Goal: Task Accomplishment & Management: Use online tool/utility

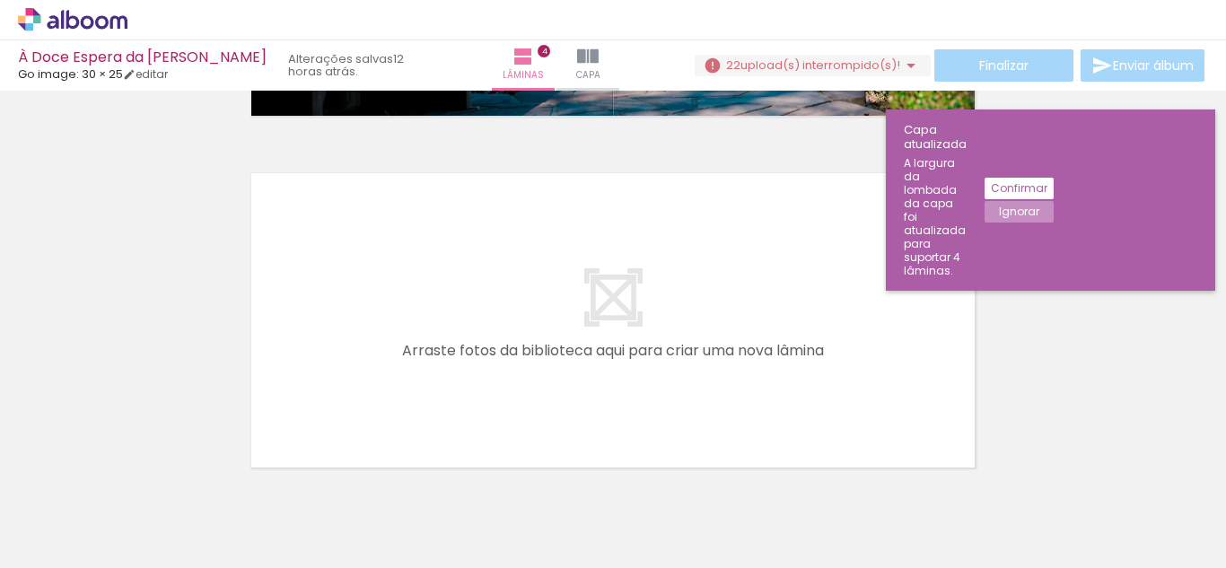
scroll to position [1464, 0]
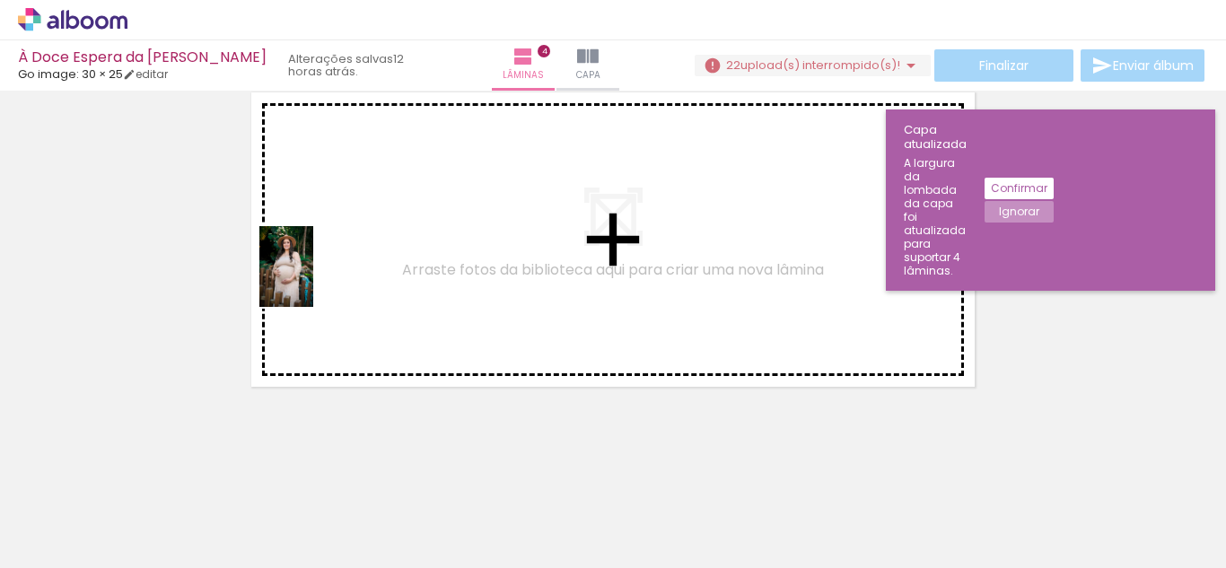
drag, startPoint x: 303, startPoint y: 532, endPoint x: 314, endPoint y: 280, distance: 252.4
click at [314, 280] on quentale-workspace at bounding box center [613, 284] width 1226 height 568
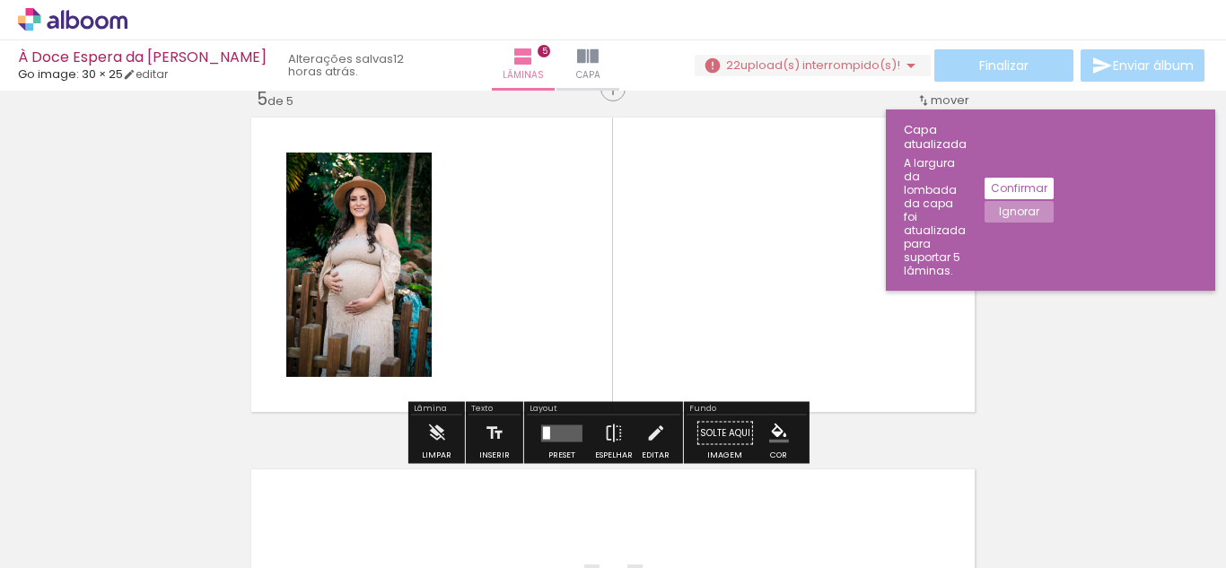
scroll to position [1431, 0]
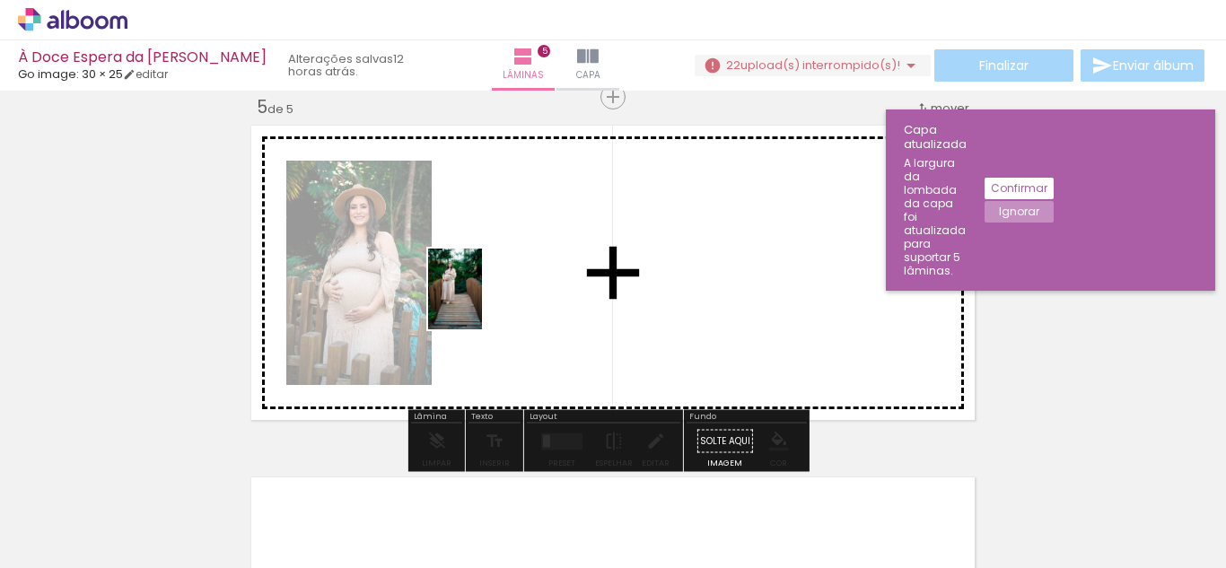
drag, startPoint x: 418, startPoint y: 486, endPoint x: 484, endPoint y: 296, distance: 200.4
click at [484, 296] on quentale-workspace at bounding box center [613, 284] width 1226 height 568
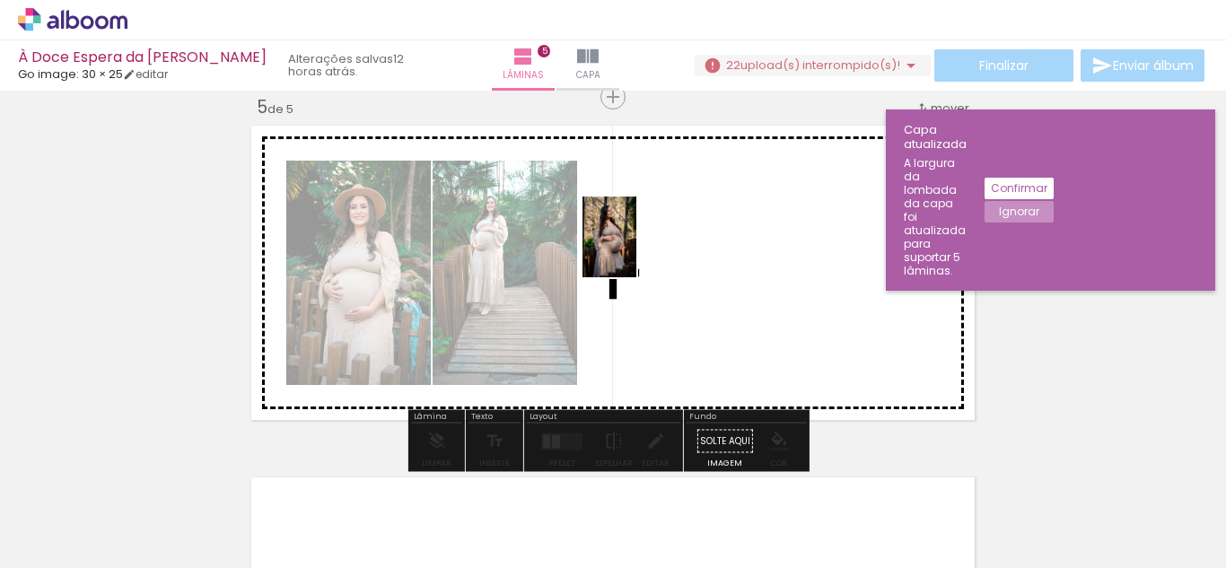
drag, startPoint x: 500, startPoint y: 516, endPoint x: 636, endPoint y: 250, distance: 298.6
click at [636, 250] on quentale-workspace at bounding box center [613, 284] width 1226 height 568
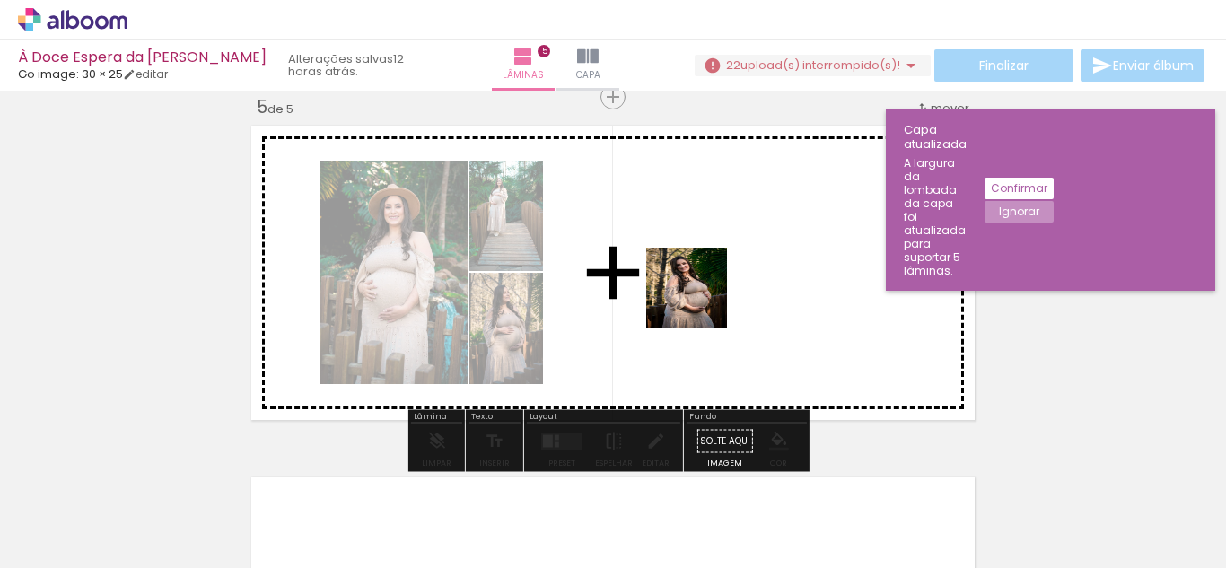
drag, startPoint x: 609, startPoint y: 515, endPoint x: 706, endPoint y: 289, distance: 246.4
click at [706, 289] on quentale-workspace at bounding box center [613, 284] width 1226 height 568
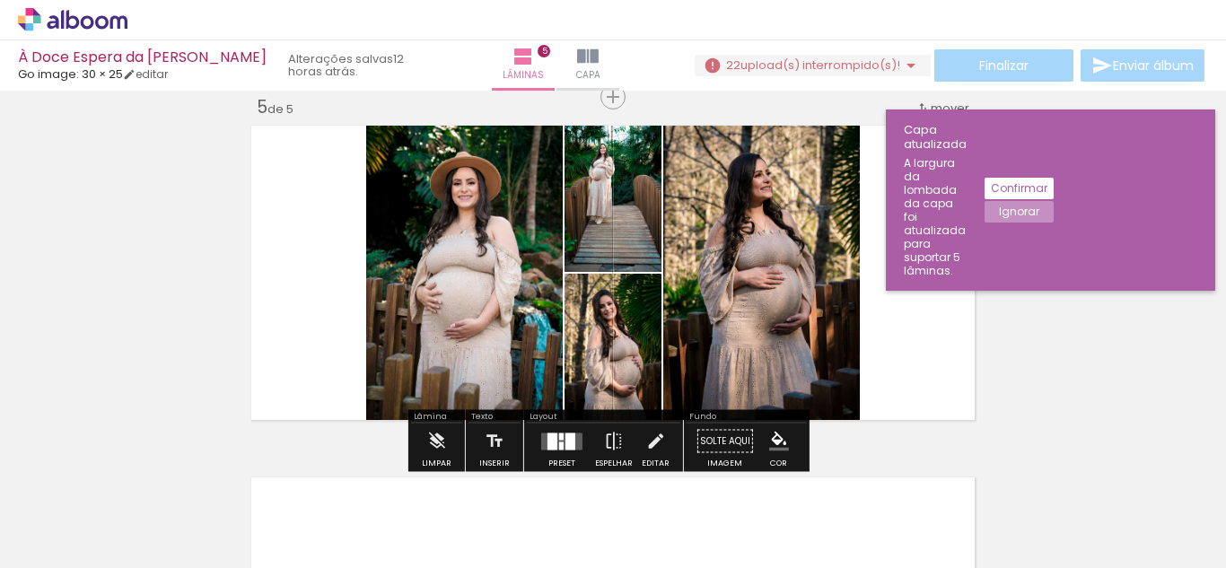
click at [565, 441] on div at bounding box center [570, 441] width 10 height 17
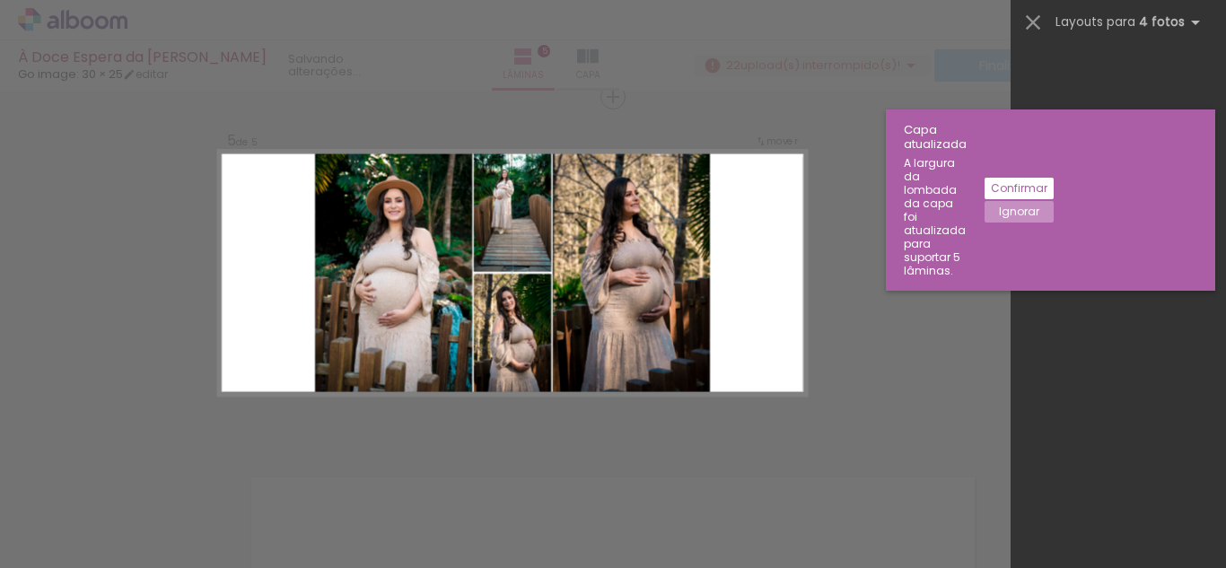
scroll to position [0, 0]
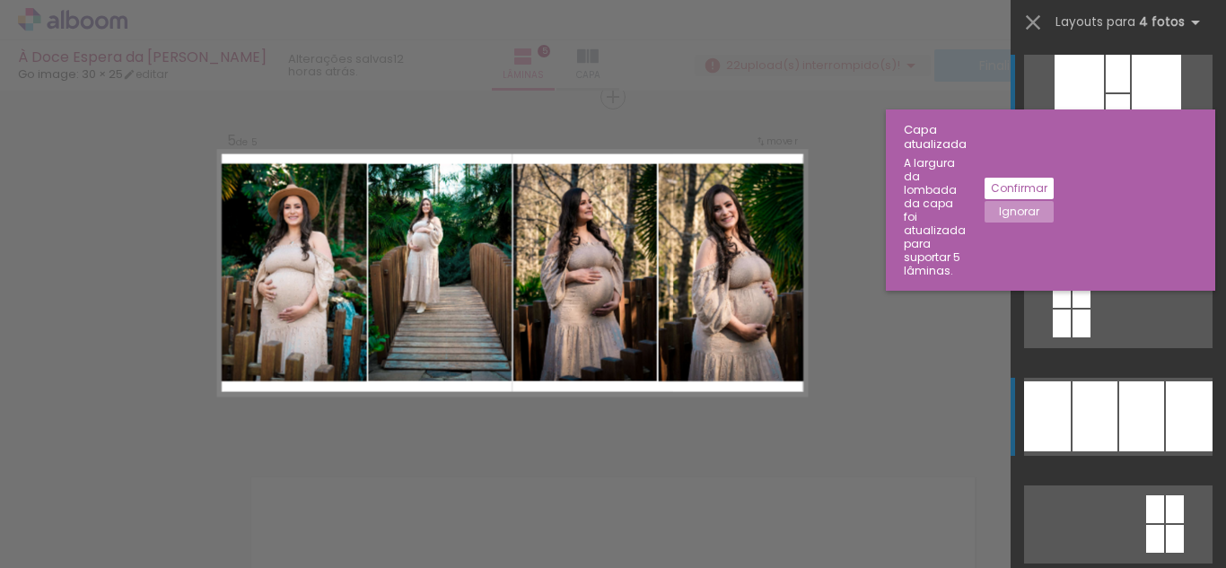
click at [1108, 234] on div at bounding box center [1130, 201] width 44 height 66
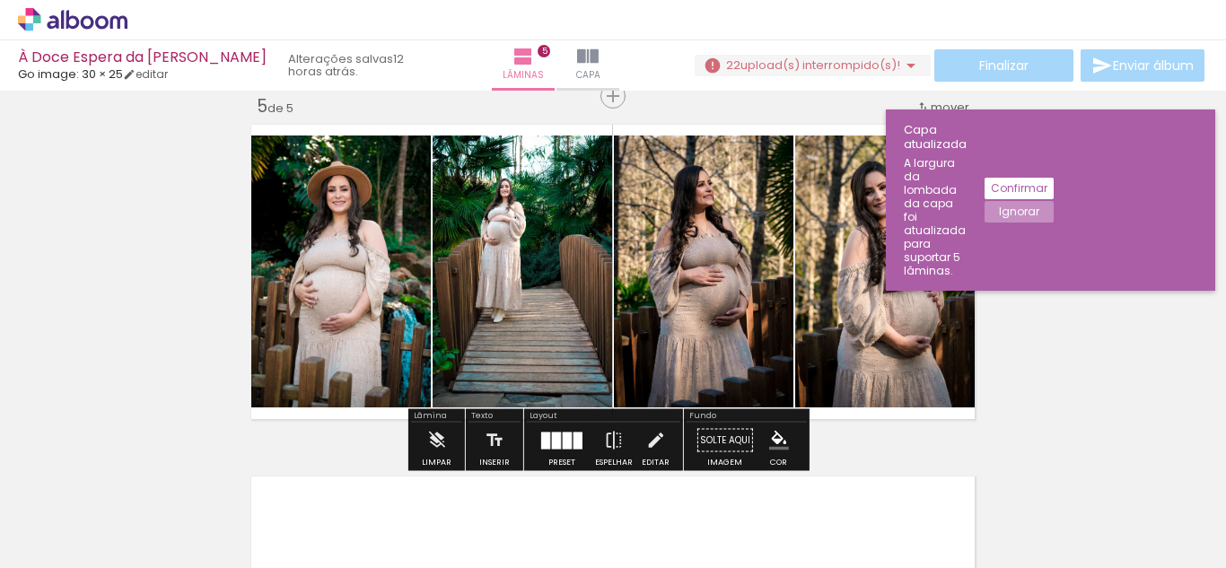
scroll to position [1436, 0]
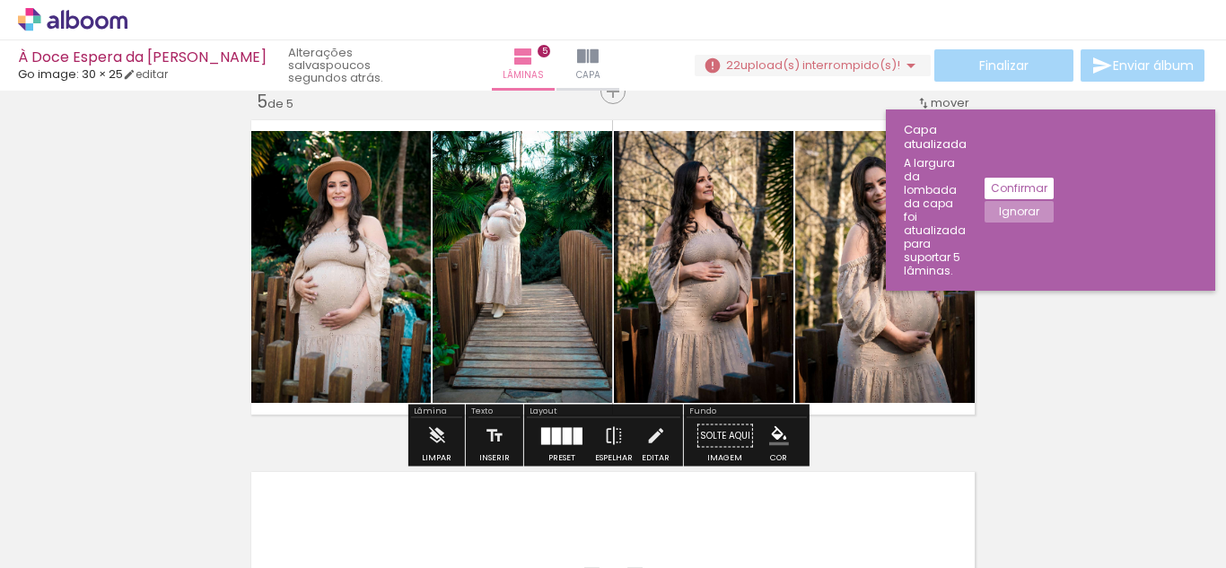
click at [574, 440] on div at bounding box center [578, 435] width 9 height 17
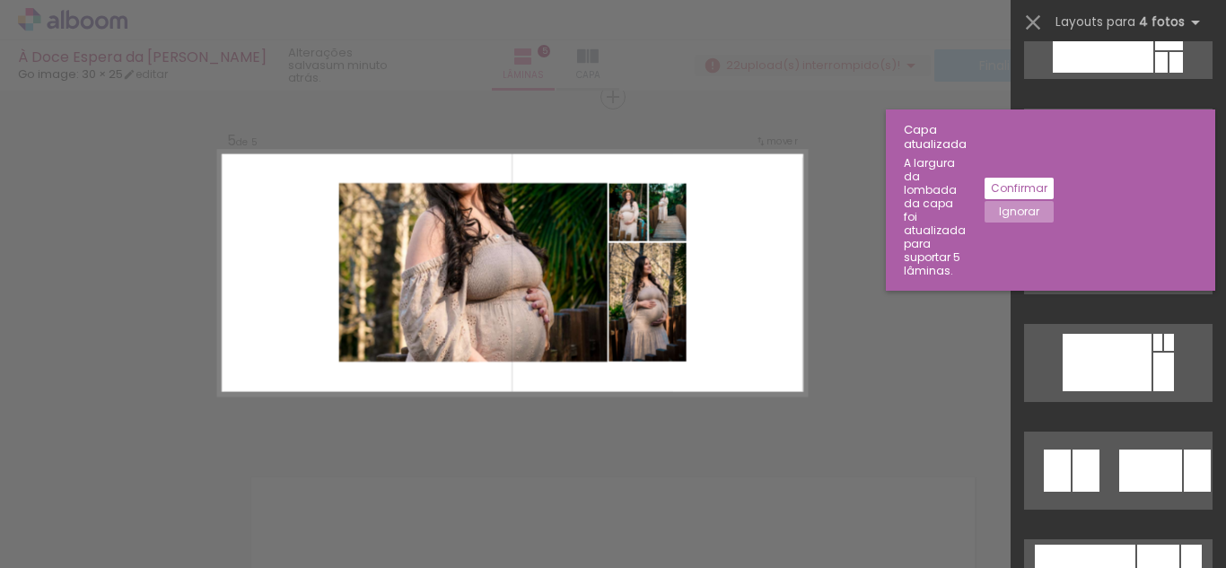
scroll to position [11452, 0]
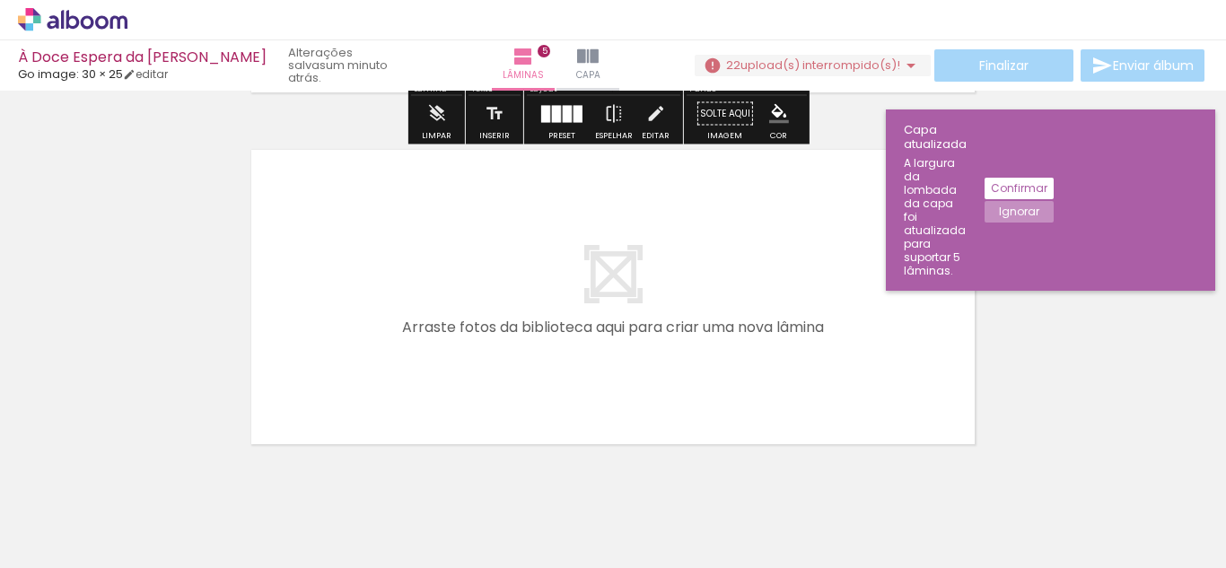
scroll to position [1816, 0]
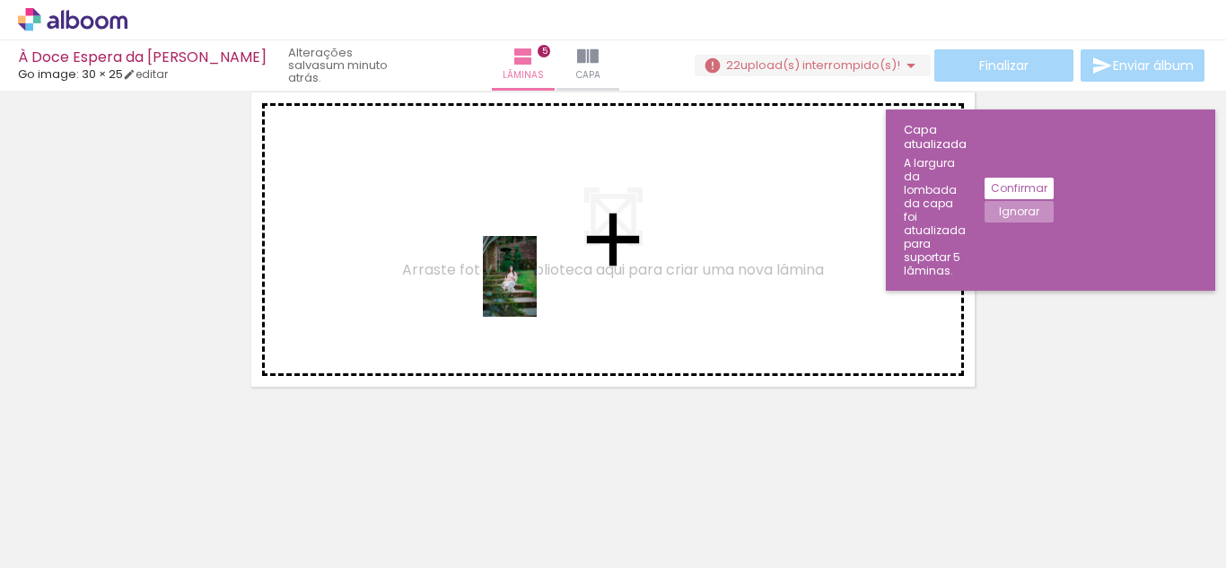
drag, startPoint x: 685, startPoint y: 447, endPoint x: 537, endPoint y: 290, distance: 215.9
click at [537, 290] on quentale-workspace at bounding box center [613, 284] width 1226 height 568
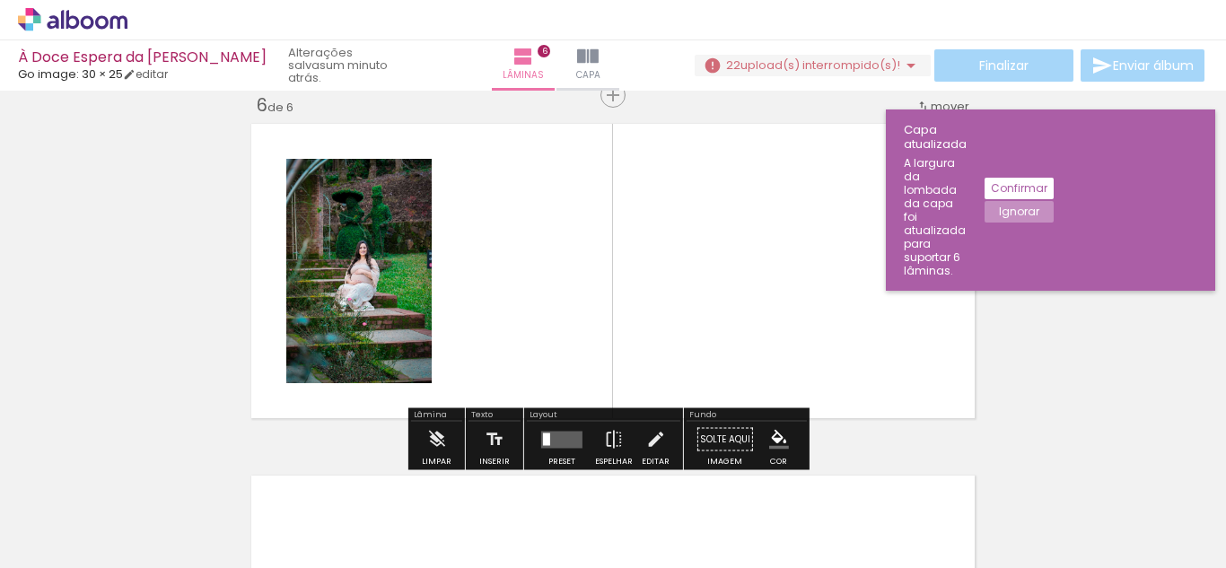
scroll to position [1782, 0]
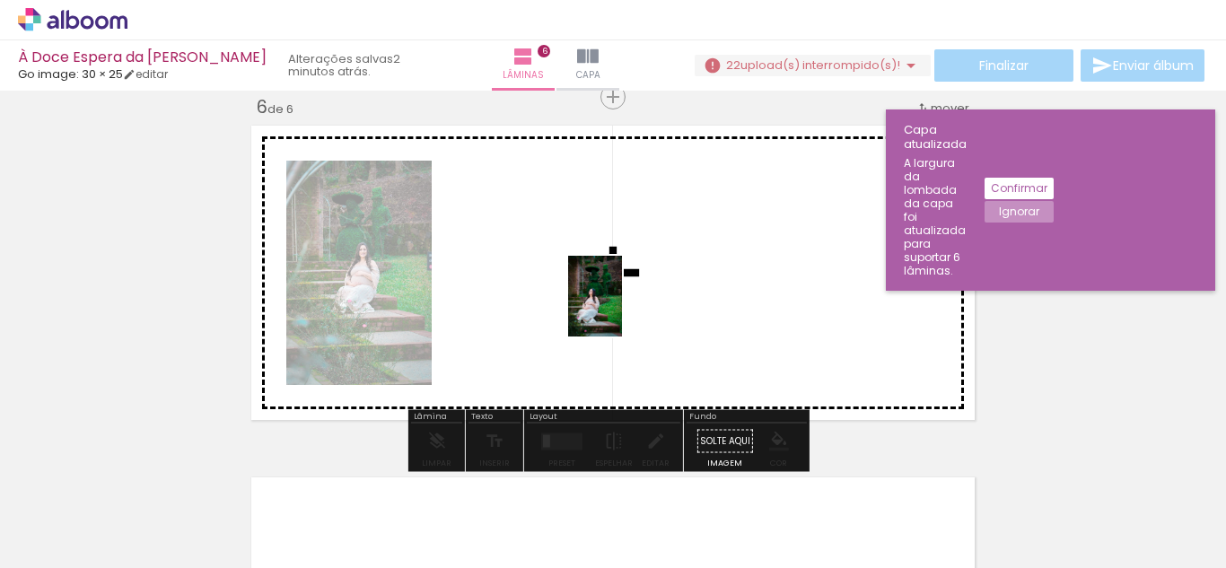
drag, startPoint x: 799, startPoint y: 521, endPoint x: 621, endPoint y: 309, distance: 276.5
click at [621, 309] on quentale-workspace at bounding box center [613, 284] width 1226 height 568
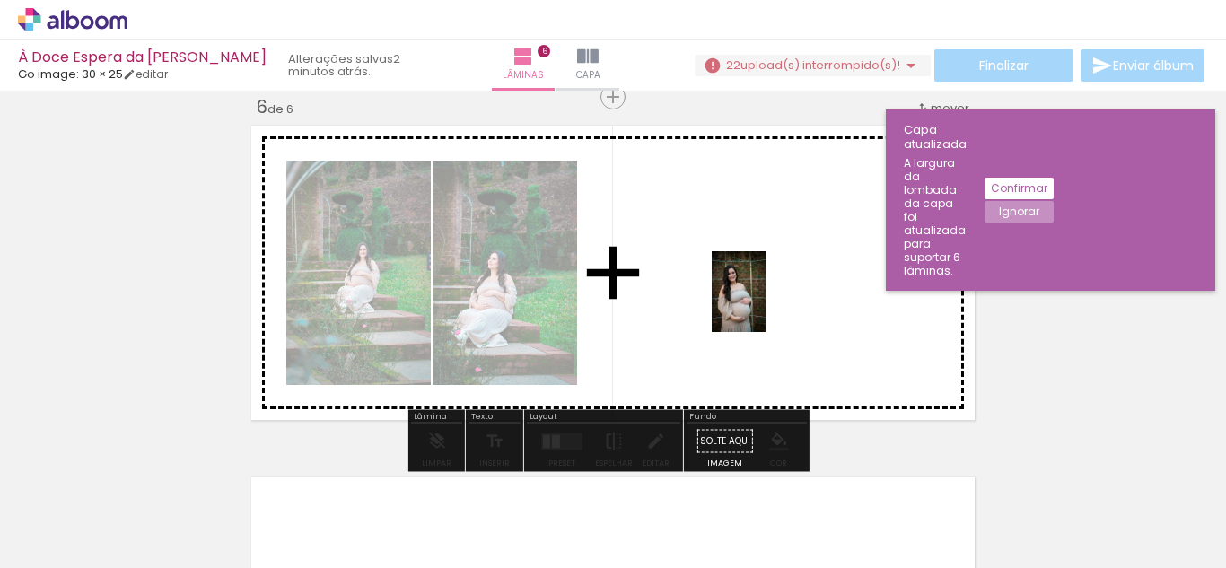
drag, startPoint x: 895, startPoint y: 482, endPoint x: 764, endPoint y: 303, distance: 221.5
click at [764, 303] on quentale-workspace at bounding box center [613, 284] width 1226 height 568
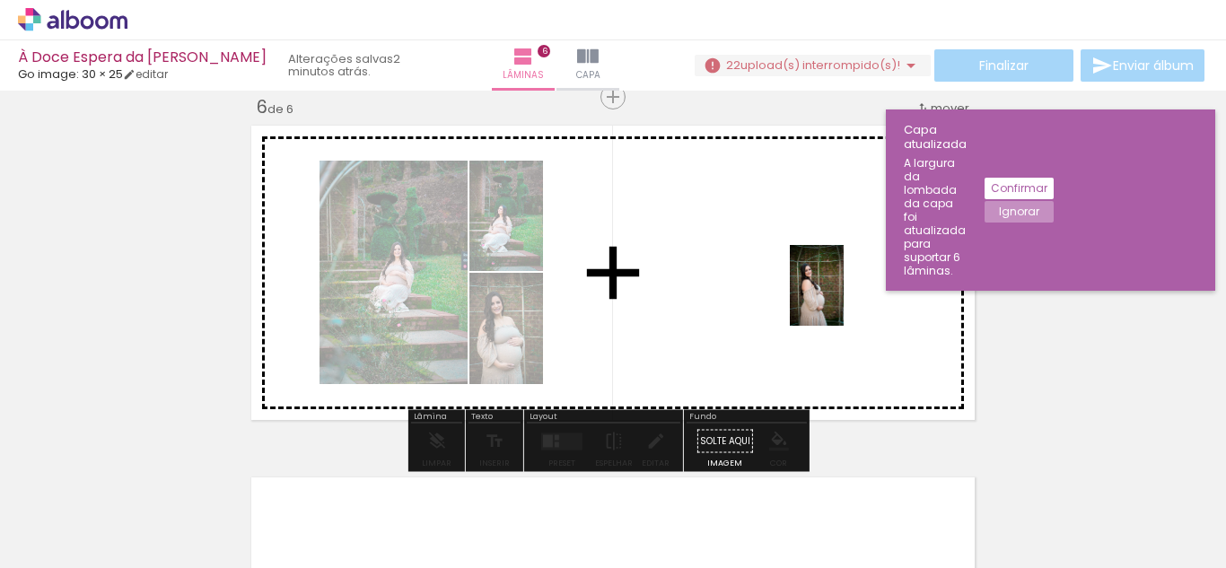
drag, startPoint x: 1007, startPoint y: 519, endPoint x: 838, endPoint y: 297, distance: 278.6
click at [838, 297] on quentale-workspace at bounding box center [613, 284] width 1226 height 568
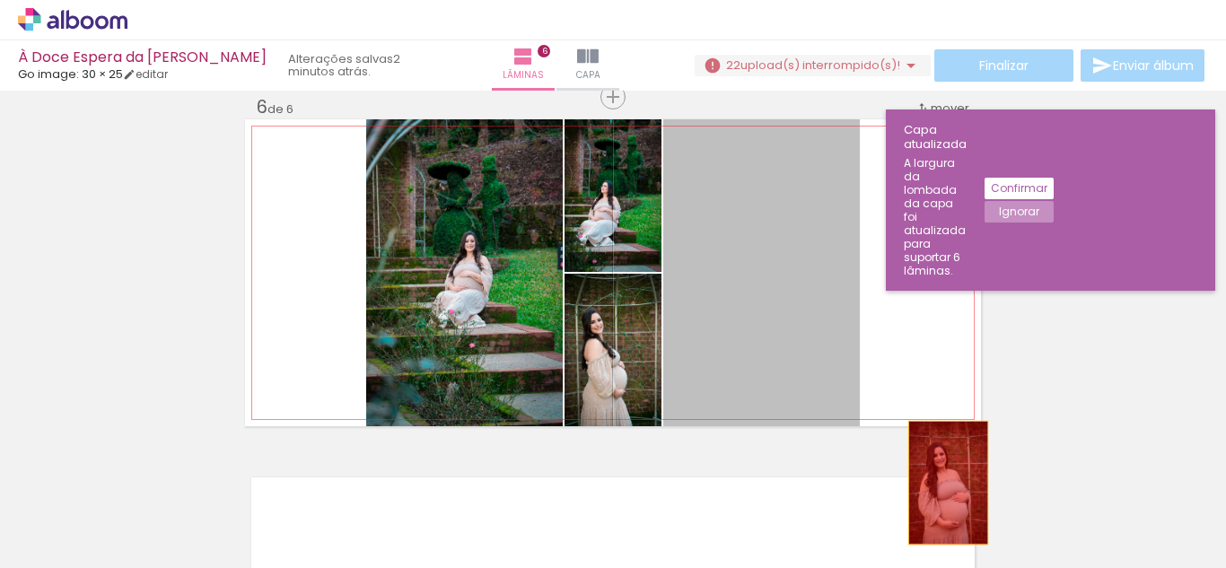
drag, startPoint x: 796, startPoint y: 299, endPoint x: 941, endPoint y: 487, distance: 238.0
click at [941, 487] on quentale-workspace at bounding box center [613, 284] width 1226 height 568
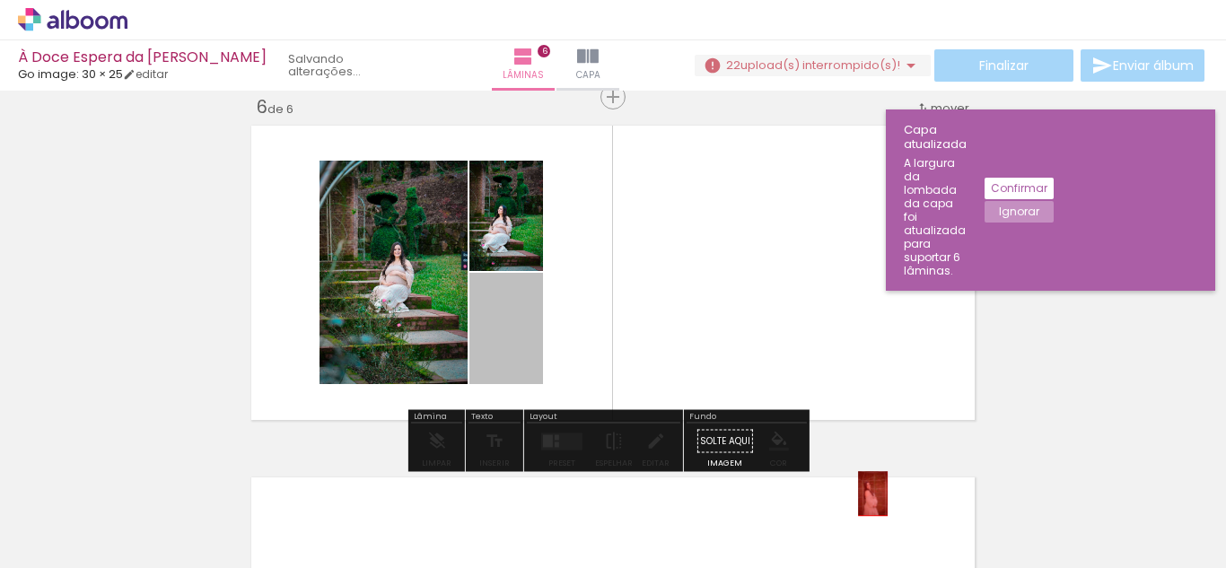
drag, startPoint x: 517, startPoint y: 321, endPoint x: 870, endPoint y: 497, distance: 394.2
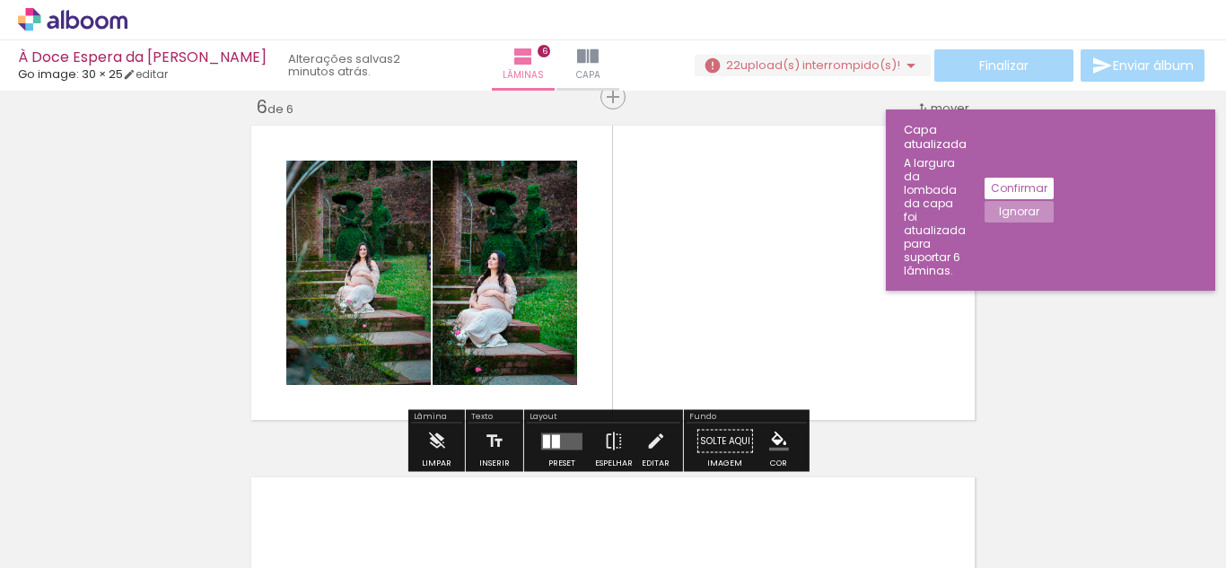
click at [562, 440] on quentale-layouter at bounding box center [561, 441] width 41 height 17
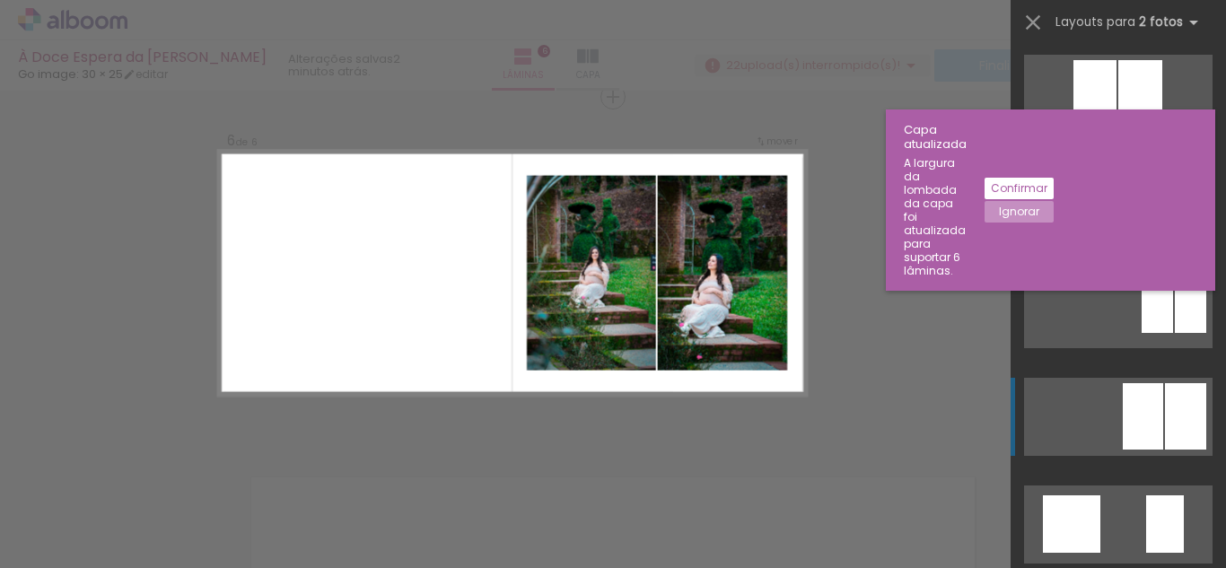
scroll to position [1140, 0]
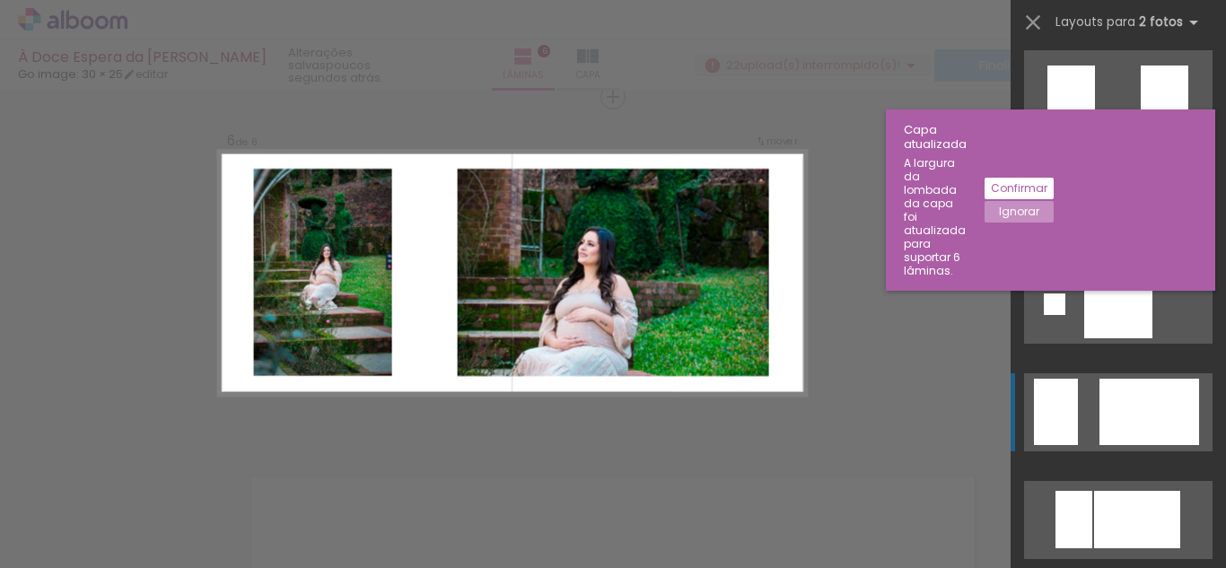
scroll to position [2513, 0]
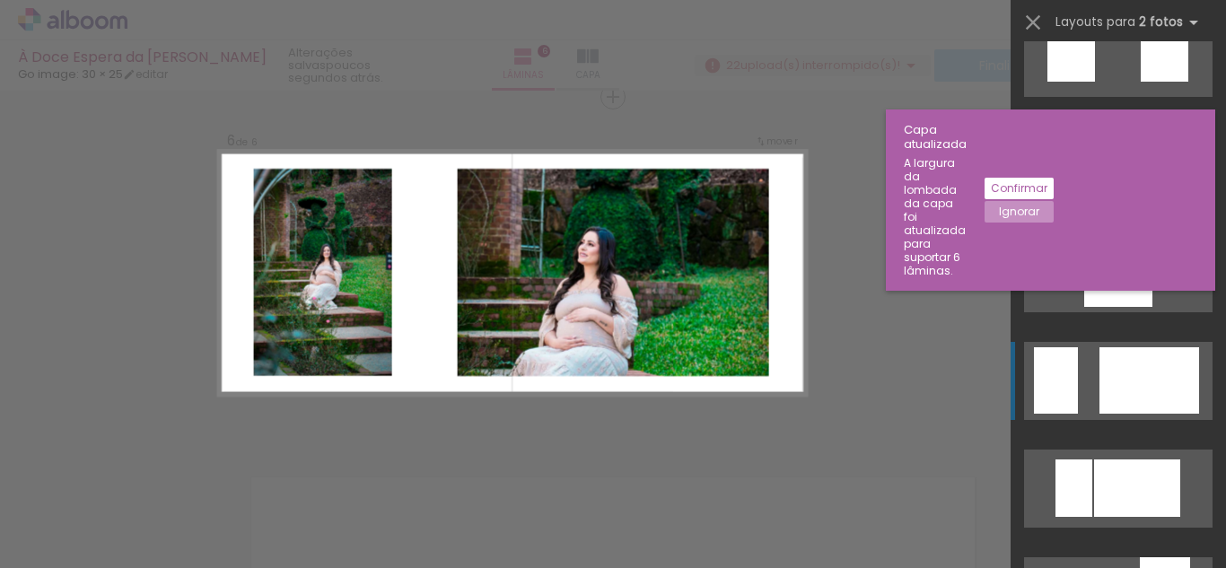
click at [1116, 307] on div at bounding box center [1118, 273] width 68 height 68
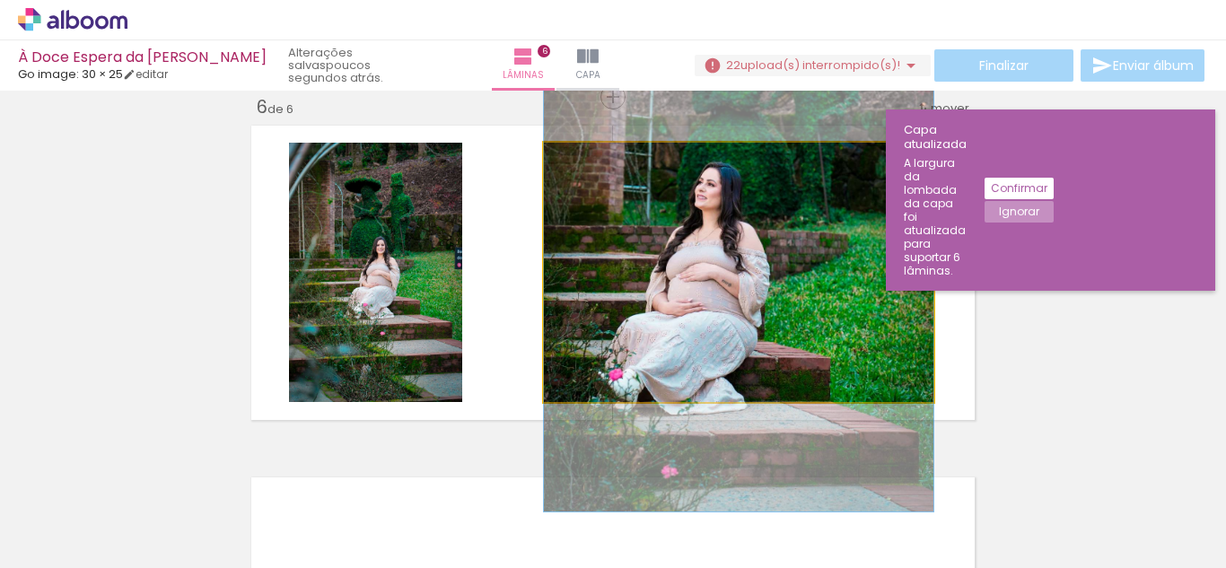
drag, startPoint x: 714, startPoint y: 299, endPoint x: 723, endPoint y: 246, distance: 53.7
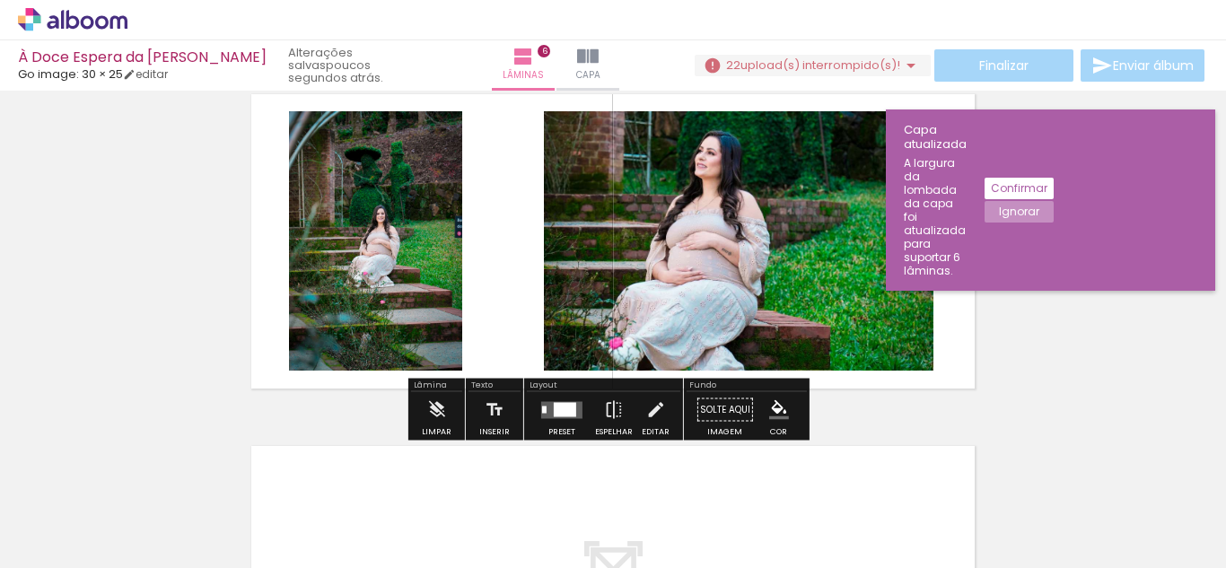
scroll to position [1782, 0]
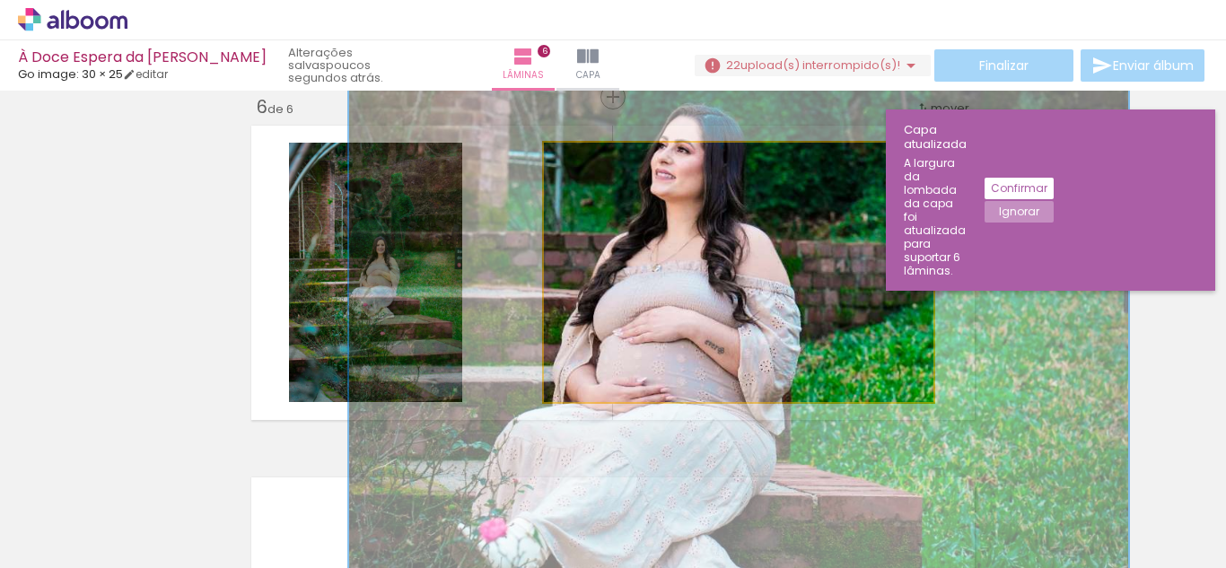
drag, startPoint x: 590, startPoint y: 162, endPoint x: 670, endPoint y: 164, distance: 80.8
click at [670, 147] on div "P&B Largura Cor" at bounding box center [743, 147] width 390 height 0
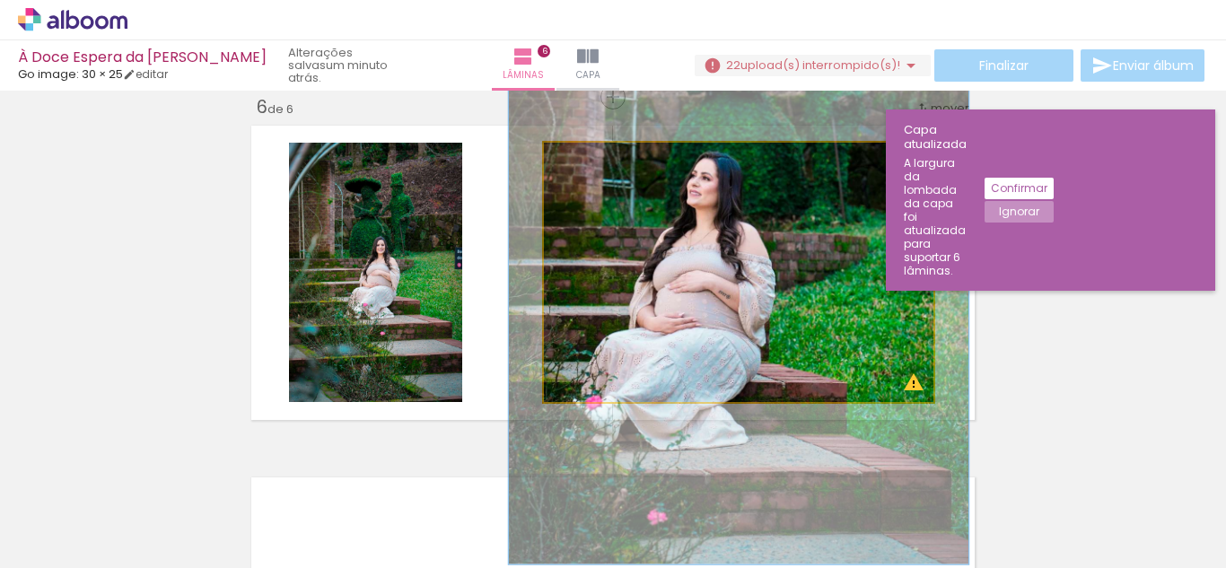
drag, startPoint x: 644, startPoint y: 165, endPoint x: 587, endPoint y: 171, distance: 57.8
type paper-slider "118"
click at [587, 171] on div at bounding box center [598, 161] width 29 height 29
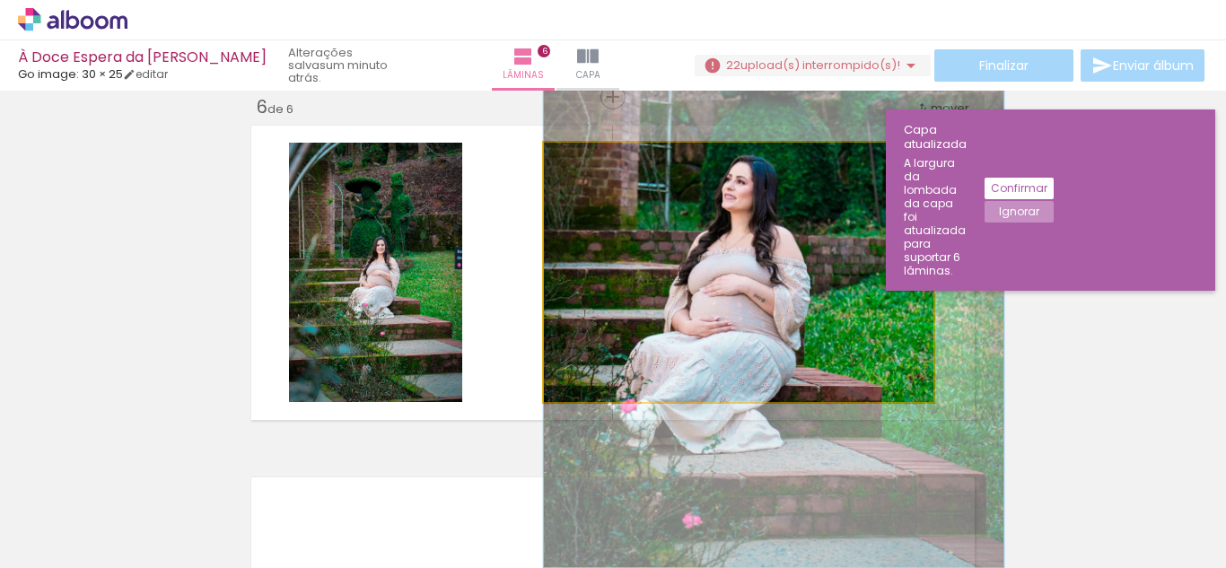
drag, startPoint x: 749, startPoint y: 322, endPoint x: 816, endPoint y: 326, distance: 67.4
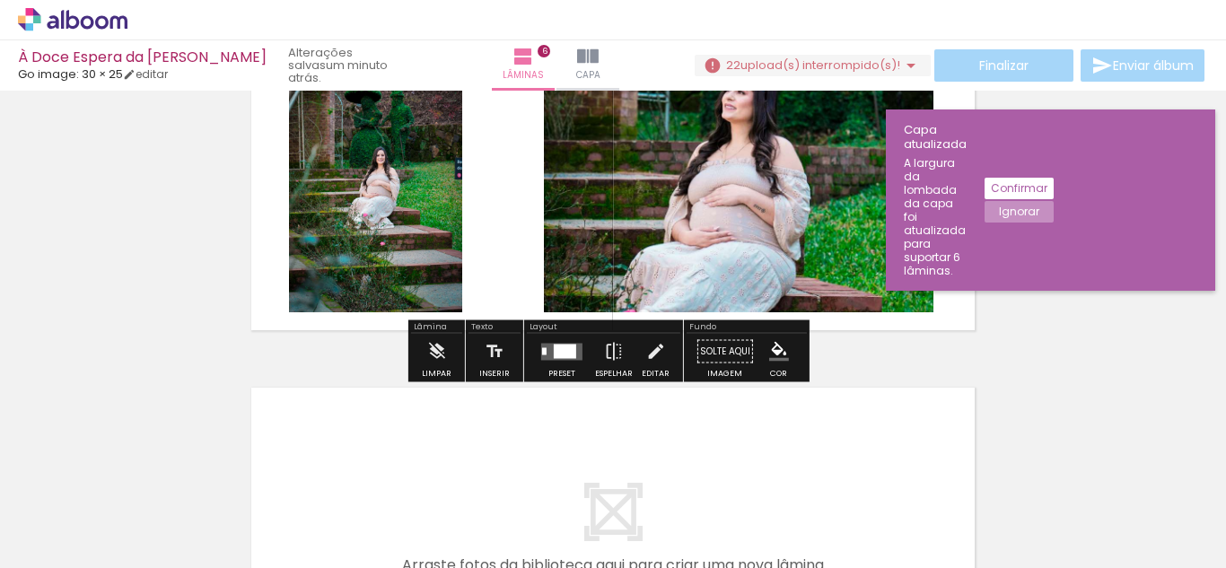
click at [554, 355] on div at bounding box center [565, 351] width 22 height 14
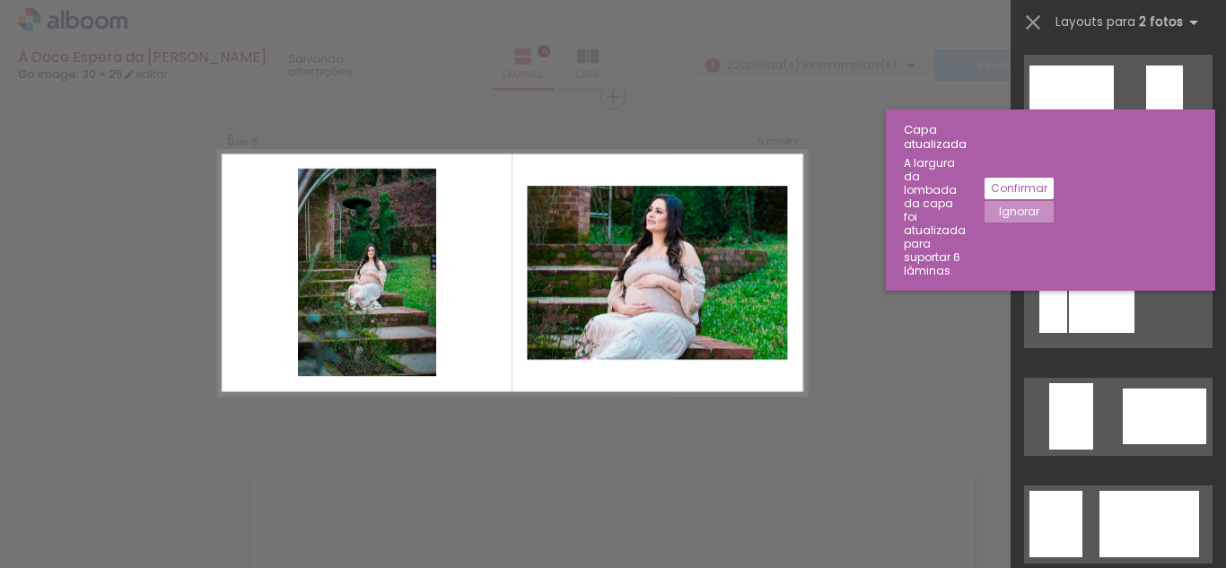
scroll to position [3967, 0]
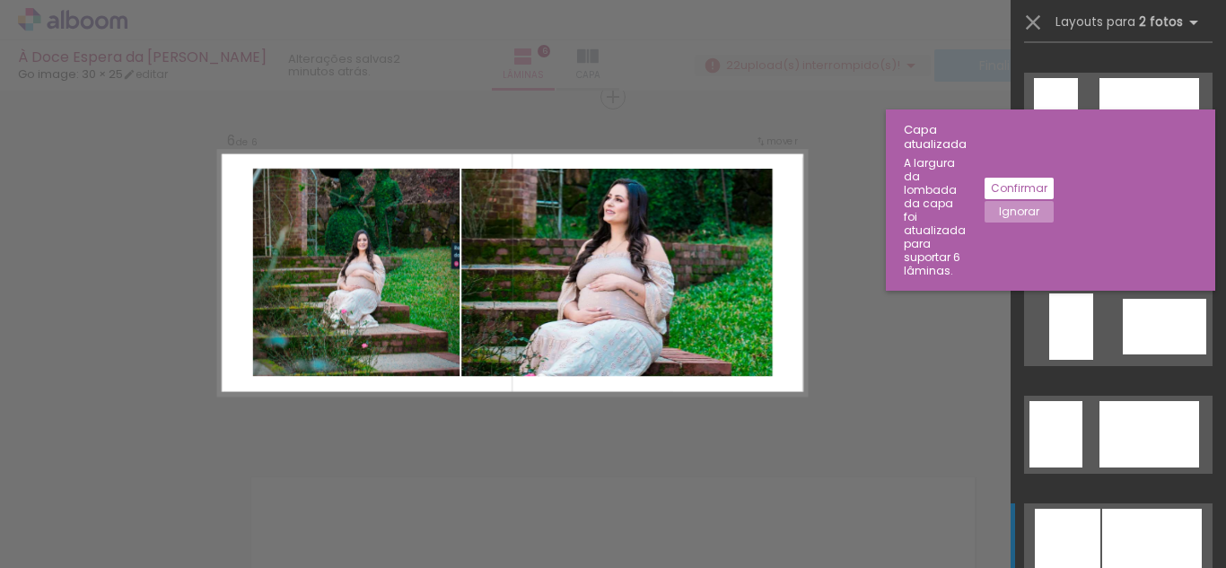
click at [1099, 144] on div at bounding box center [1149, 111] width 100 height 66
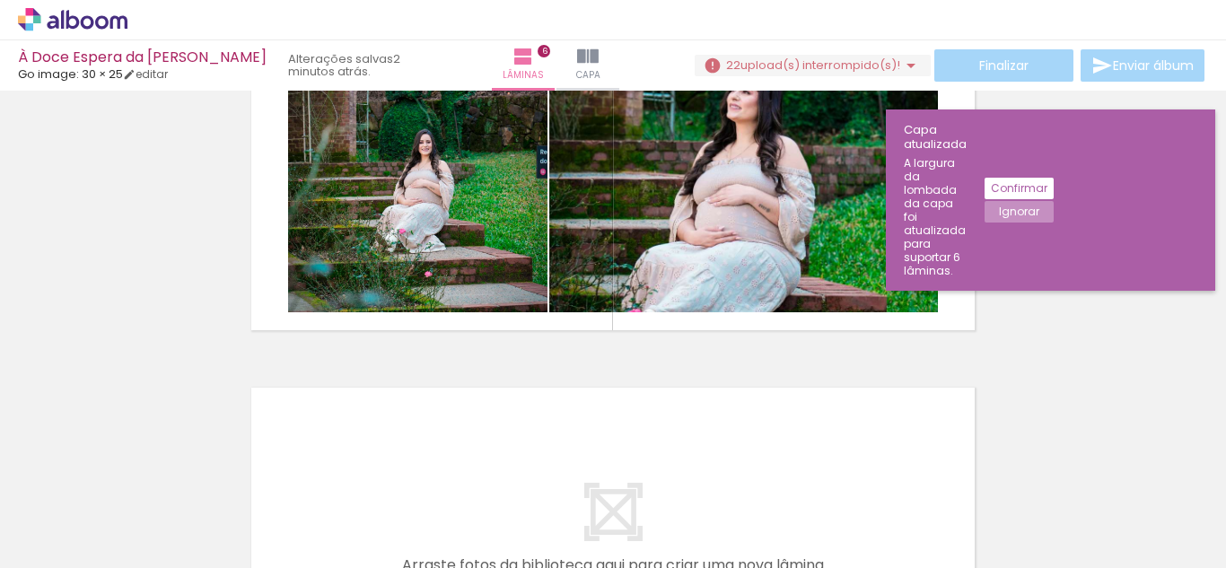
scroll to position [1782, 0]
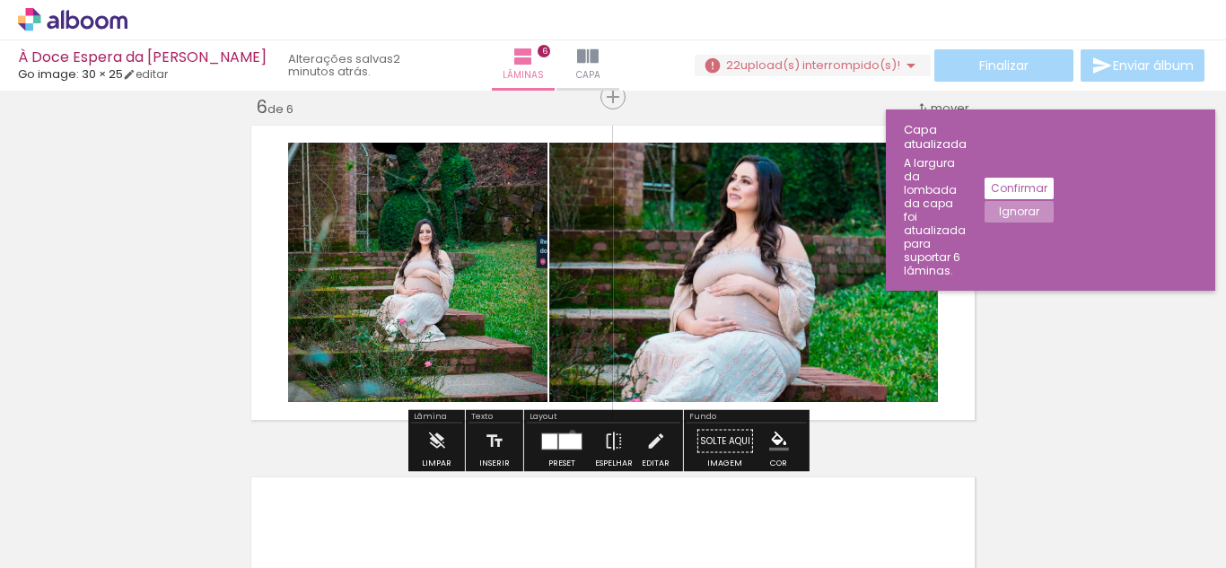
click at [568, 433] on quentale-layouter at bounding box center [561, 441] width 41 height 17
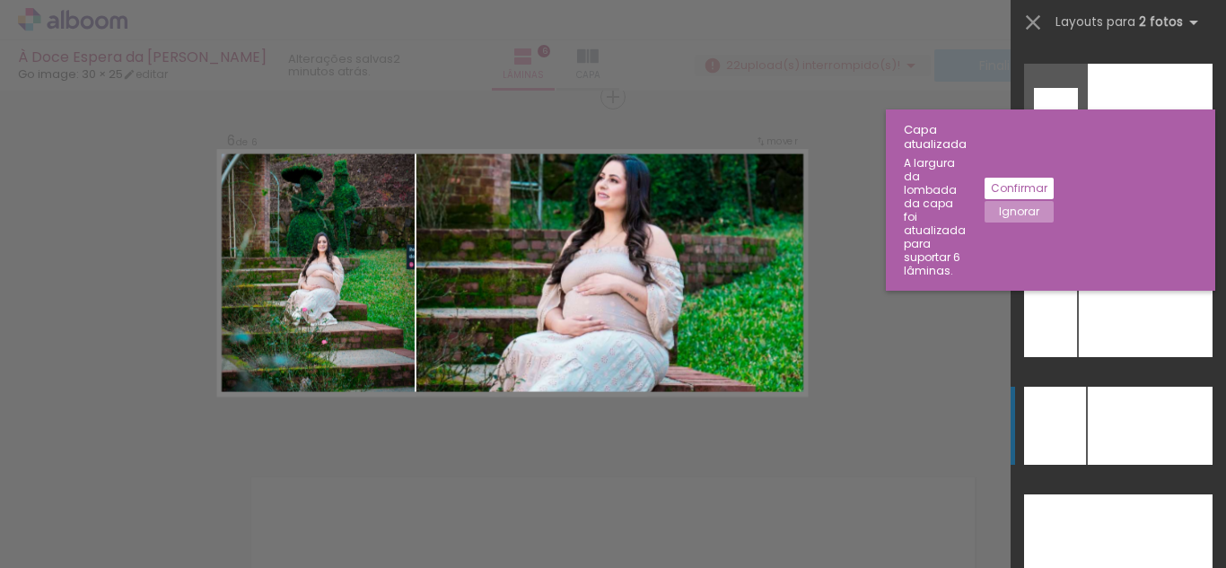
scroll to position [8096, 0]
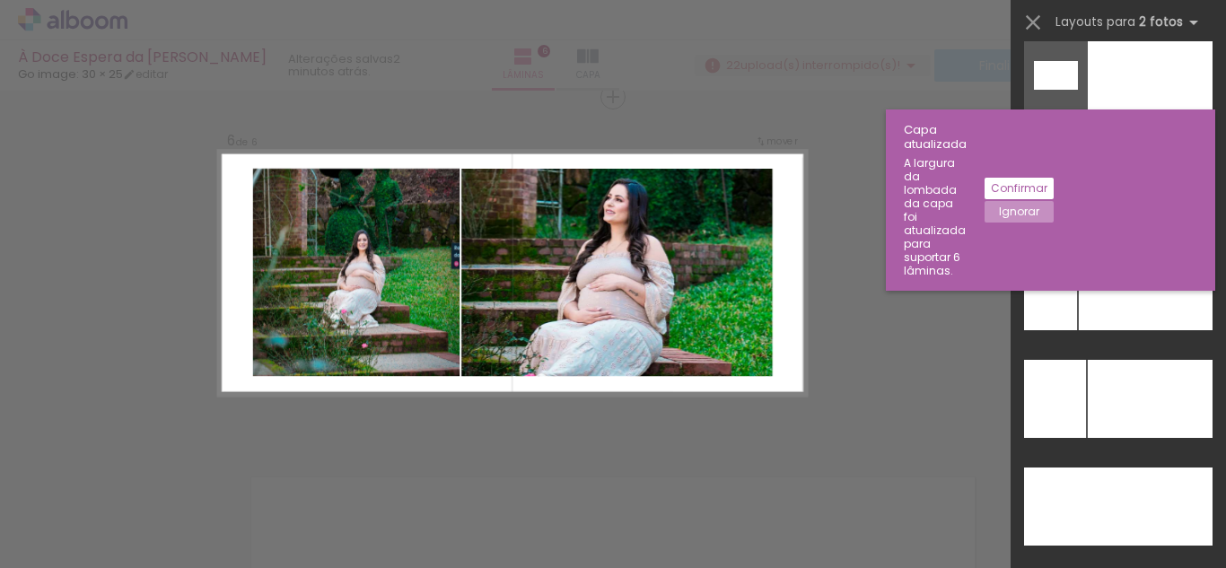
click at [332, 312] on quentale-photo at bounding box center [355, 272] width 207 height 207
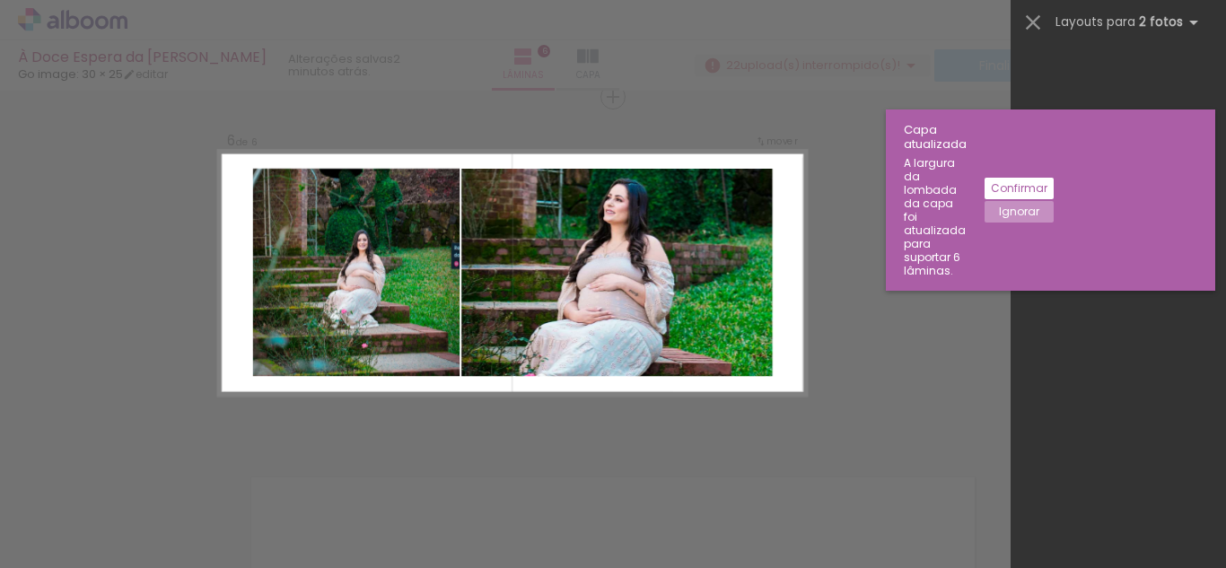
scroll to position [4416, 0]
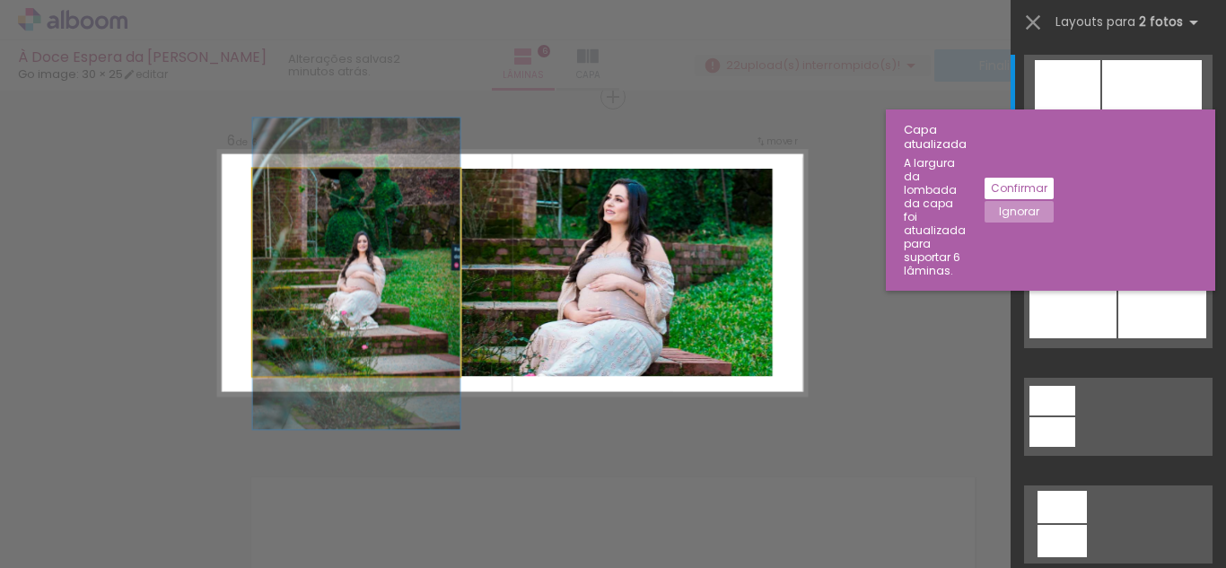
drag, startPoint x: 355, startPoint y: 286, endPoint x: 379, endPoint y: 288, distance: 24.3
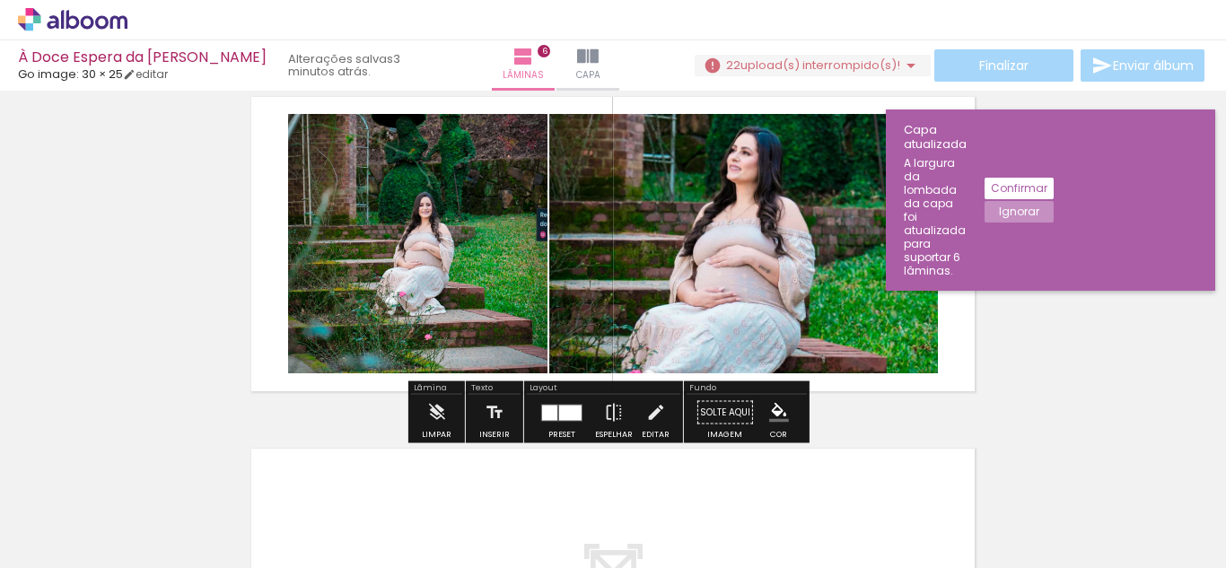
scroll to position [1782, 0]
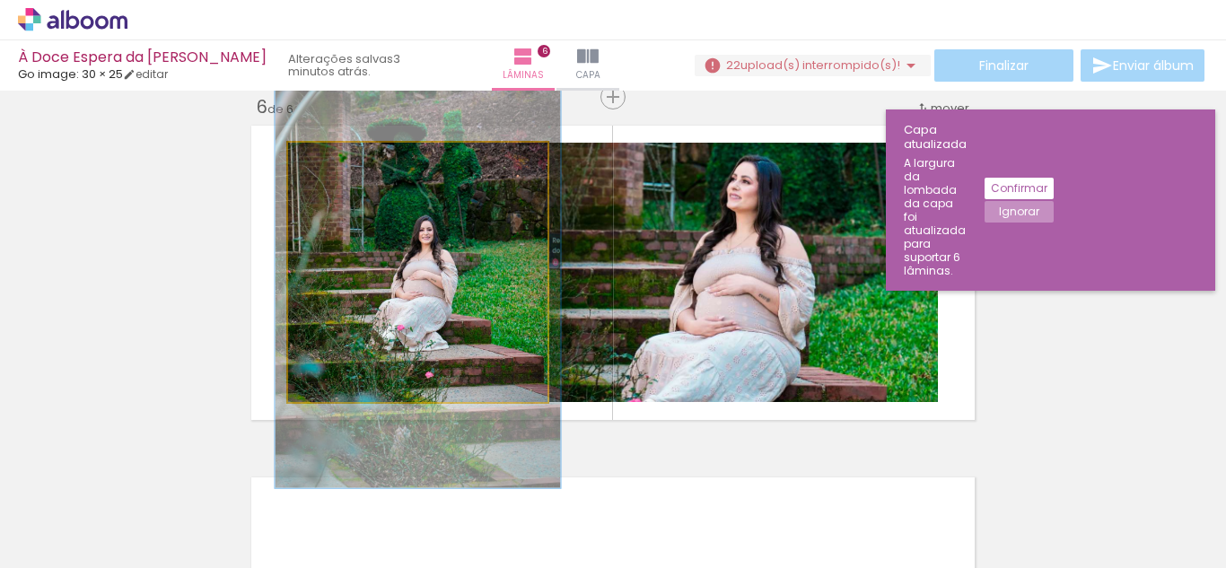
type paper-slider "109"
click at [332, 164] on div at bounding box center [336, 161] width 16 height 16
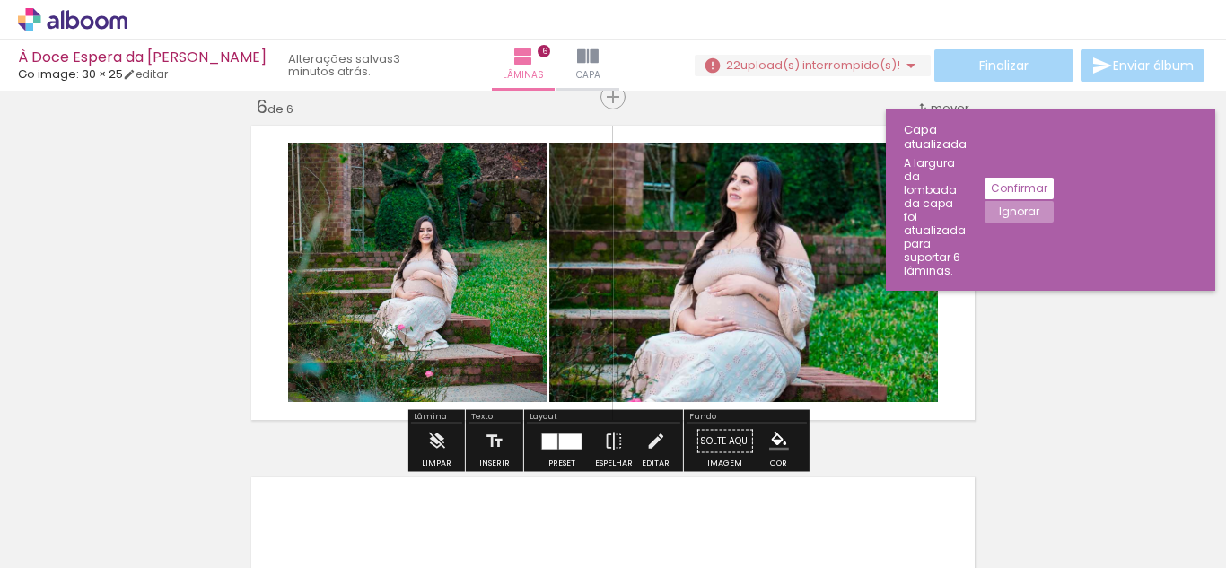
click at [961, 342] on quentale-layouter at bounding box center [613, 272] width 736 height 307
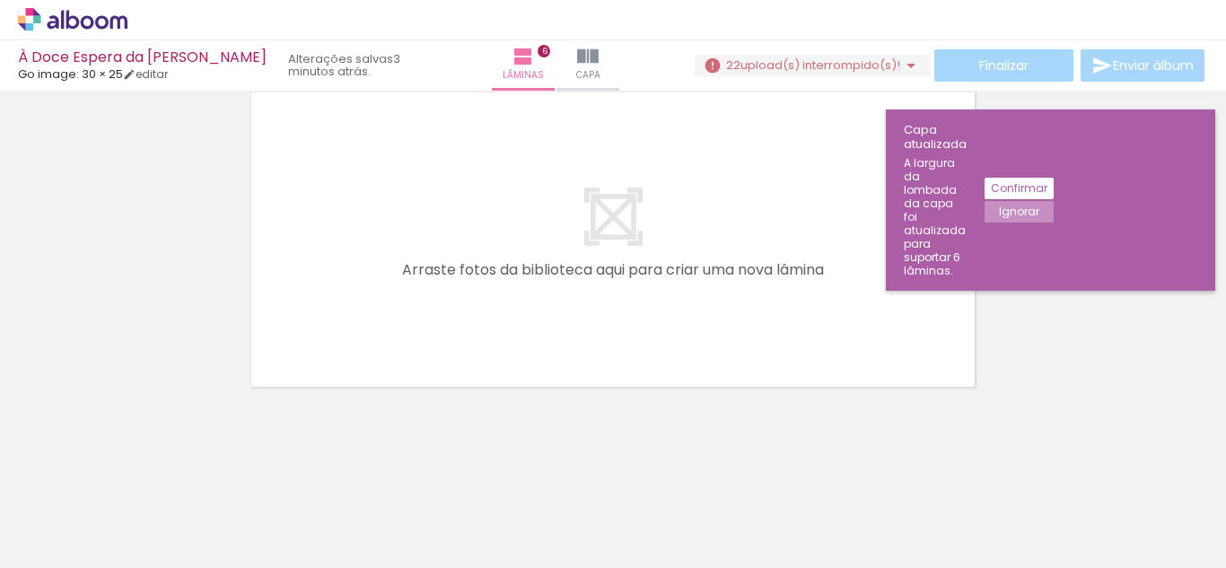
scroll to position [0, 2095]
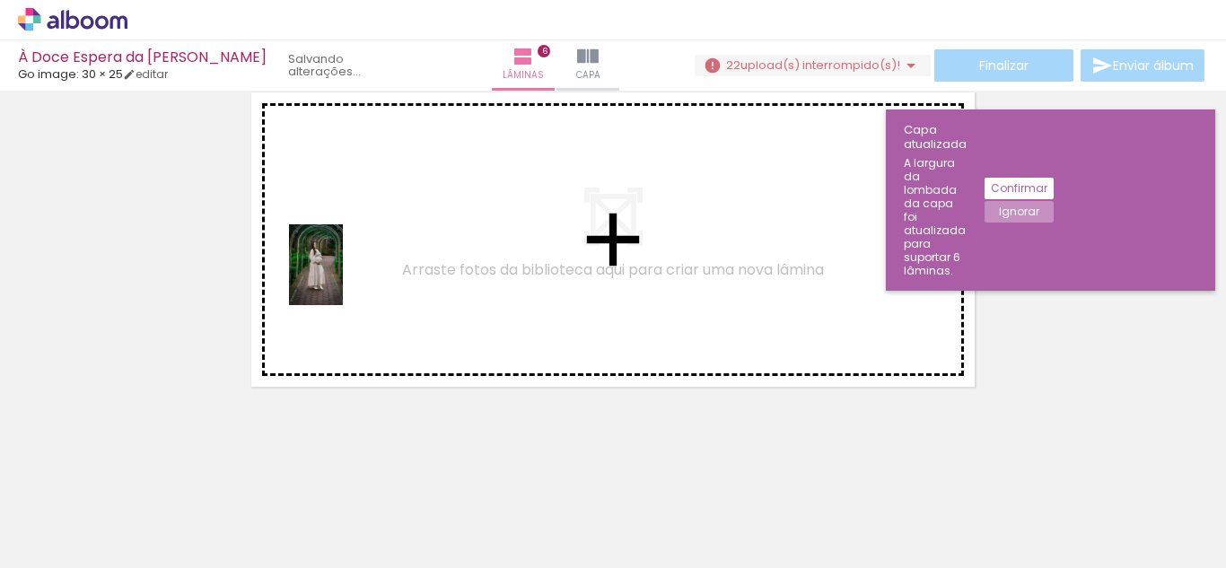
drag, startPoint x: 480, startPoint y: 530, endPoint x: 343, endPoint y: 278, distance: 287.2
click at [343, 278] on quentale-workspace at bounding box center [613, 284] width 1226 height 568
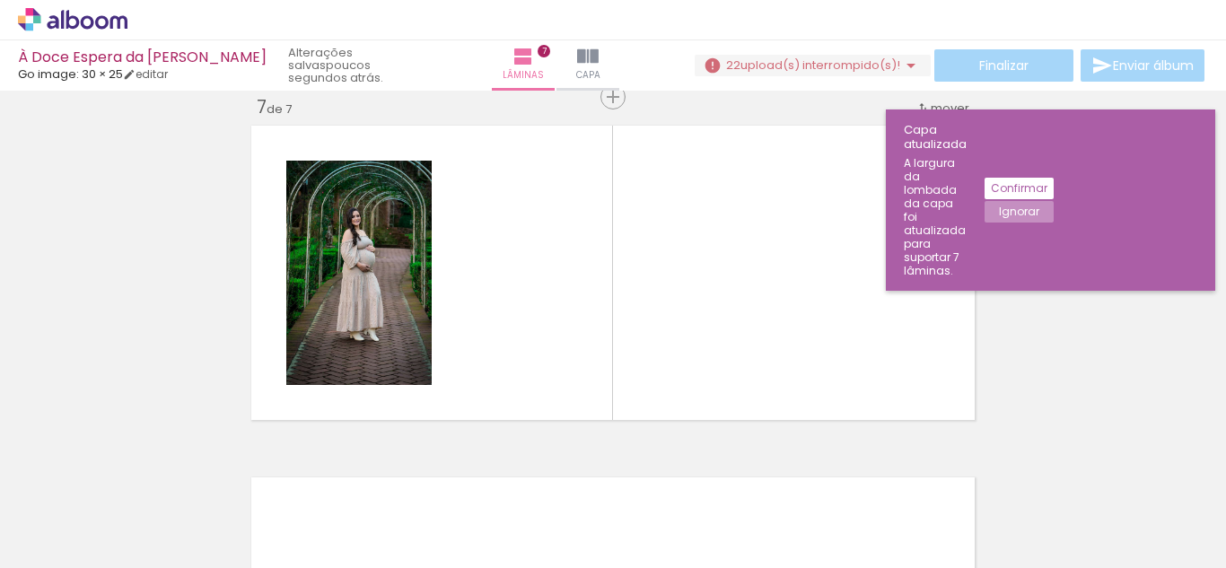
scroll to position [0, 2217]
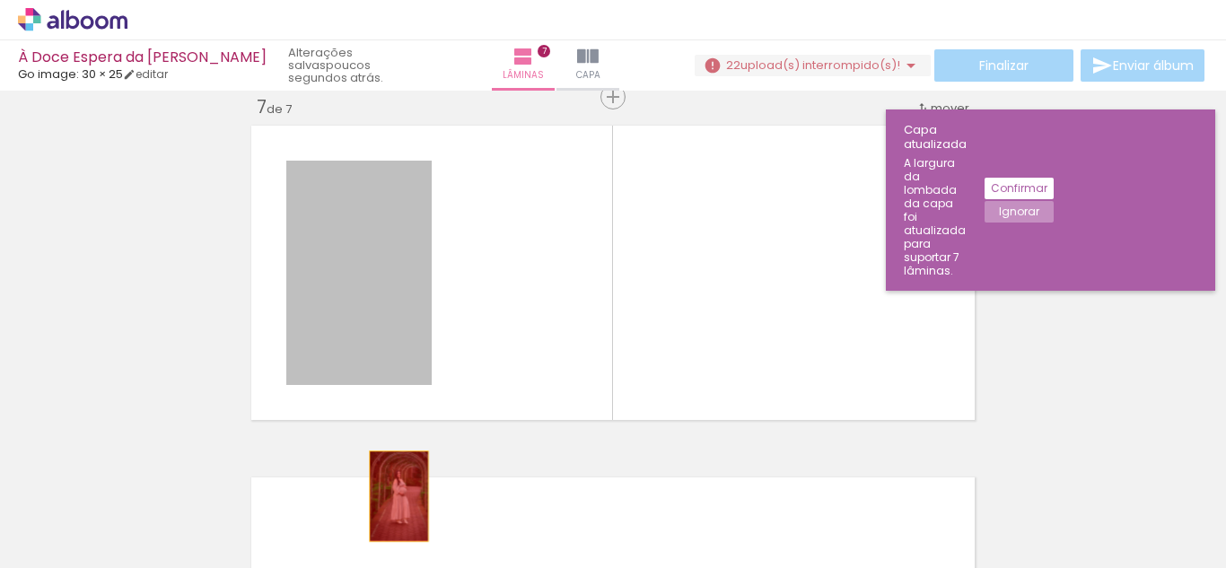
drag, startPoint x: 369, startPoint y: 311, endPoint x: 392, endPoint y: 504, distance: 193.5
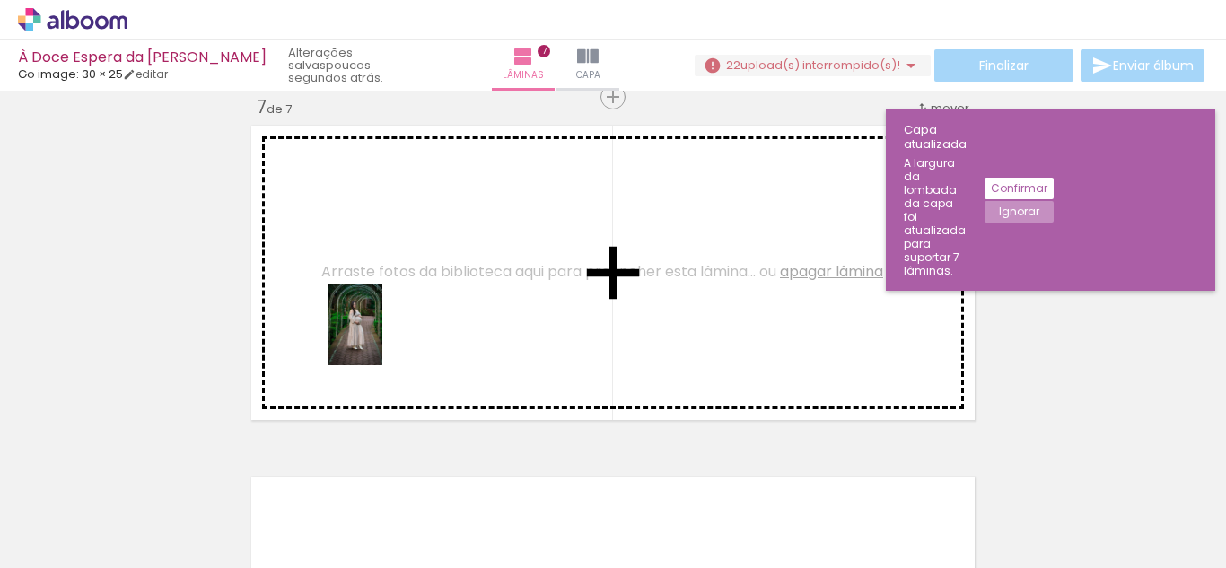
drag, startPoint x: 383, startPoint y: 529, endPoint x: 382, endPoint y: 336, distance: 193.0
click at [382, 336] on quentale-workspace at bounding box center [613, 284] width 1226 height 568
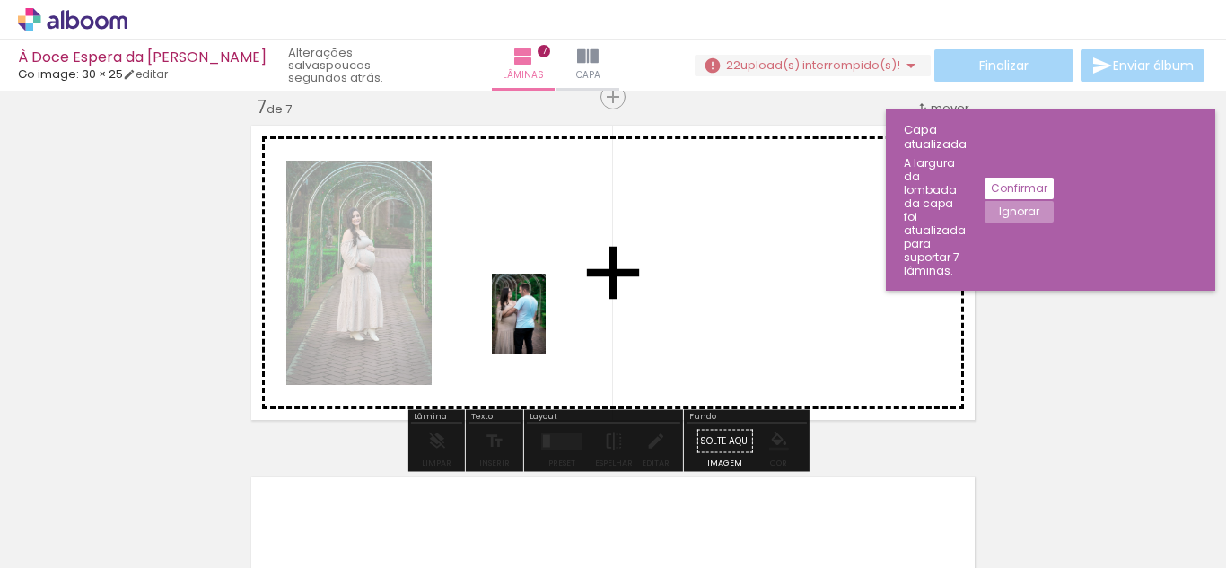
drag, startPoint x: 496, startPoint y: 522, endPoint x: 546, endPoint y: 328, distance: 200.9
click at [546, 328] on quentale-workspace at bounding box center [613, 284] width 1226 height 568
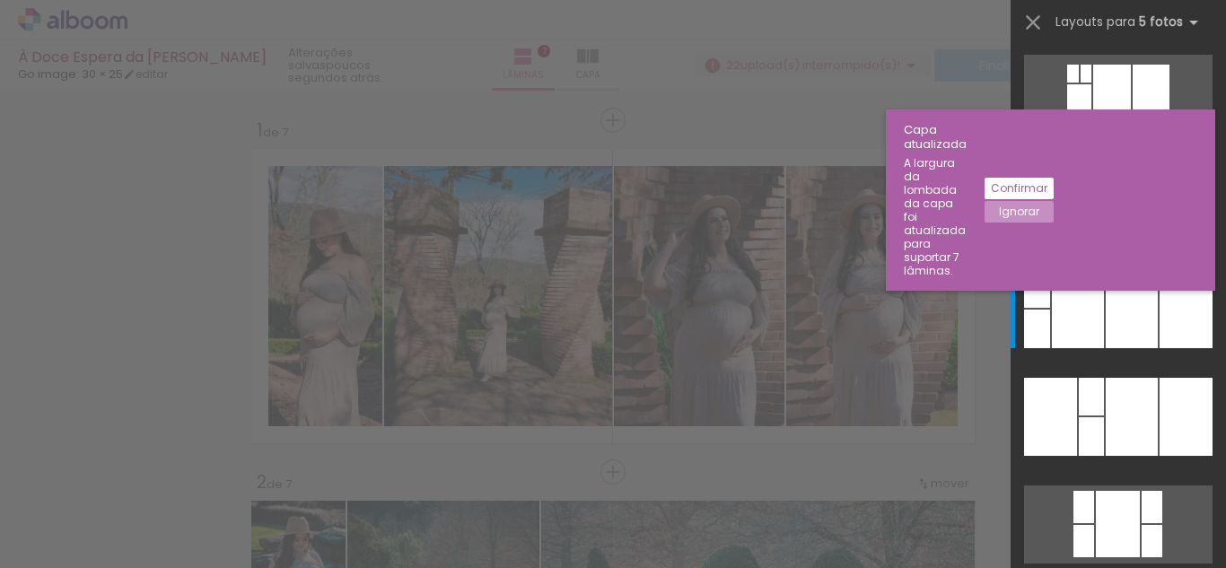
scroll to position [0, 2217]
